Goal: Task Accomplishment & Management: Use online tool/utility

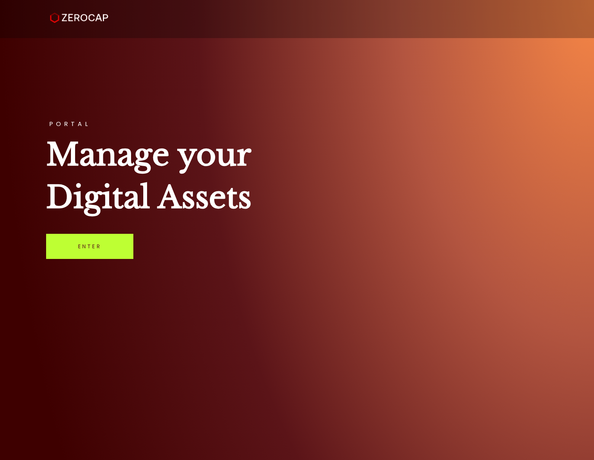
click at [93, 245] on link "Enter" at bounding box center [89, 246] width 87 height 25
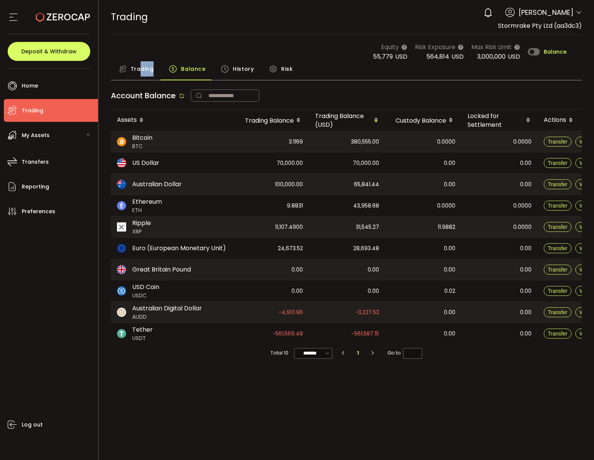
drag, startPoint x: 140, startPoint y: 78, endPoint x: 140, endPoint y: 70, distance: 7.6
click at [141, 73] on div "Trading" at bounding box center [136, 70] width 51 height 19
